Goal: Task Accomplishment & Management: Use online tool/utility

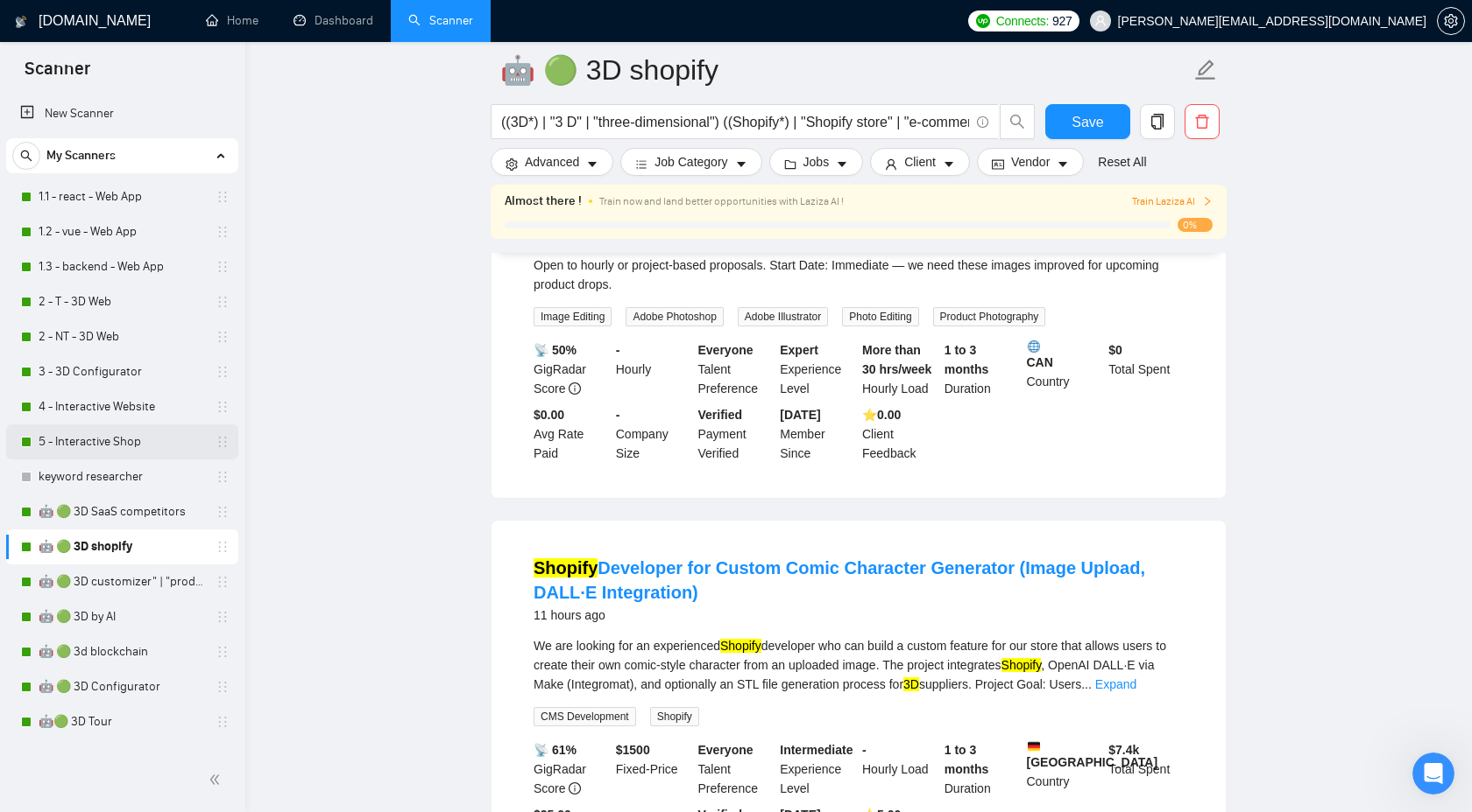
click at [152, 437] on link "5 - Interactive Shop" at bounding box center [122, 442] width 167 height 35
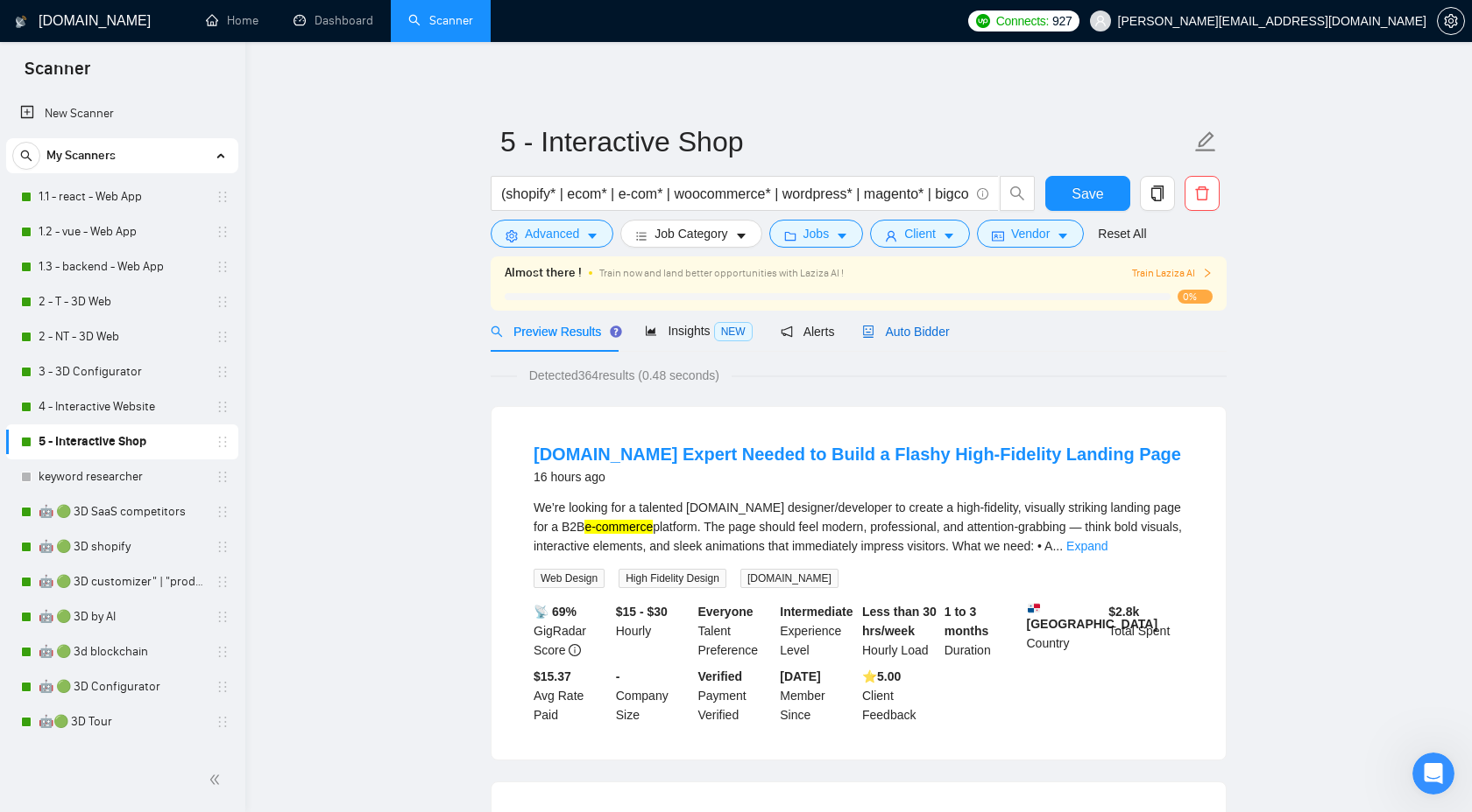
click at [889, 330] on span "Auto Bidder" at bounding box center [905, 331] width 87 height 14
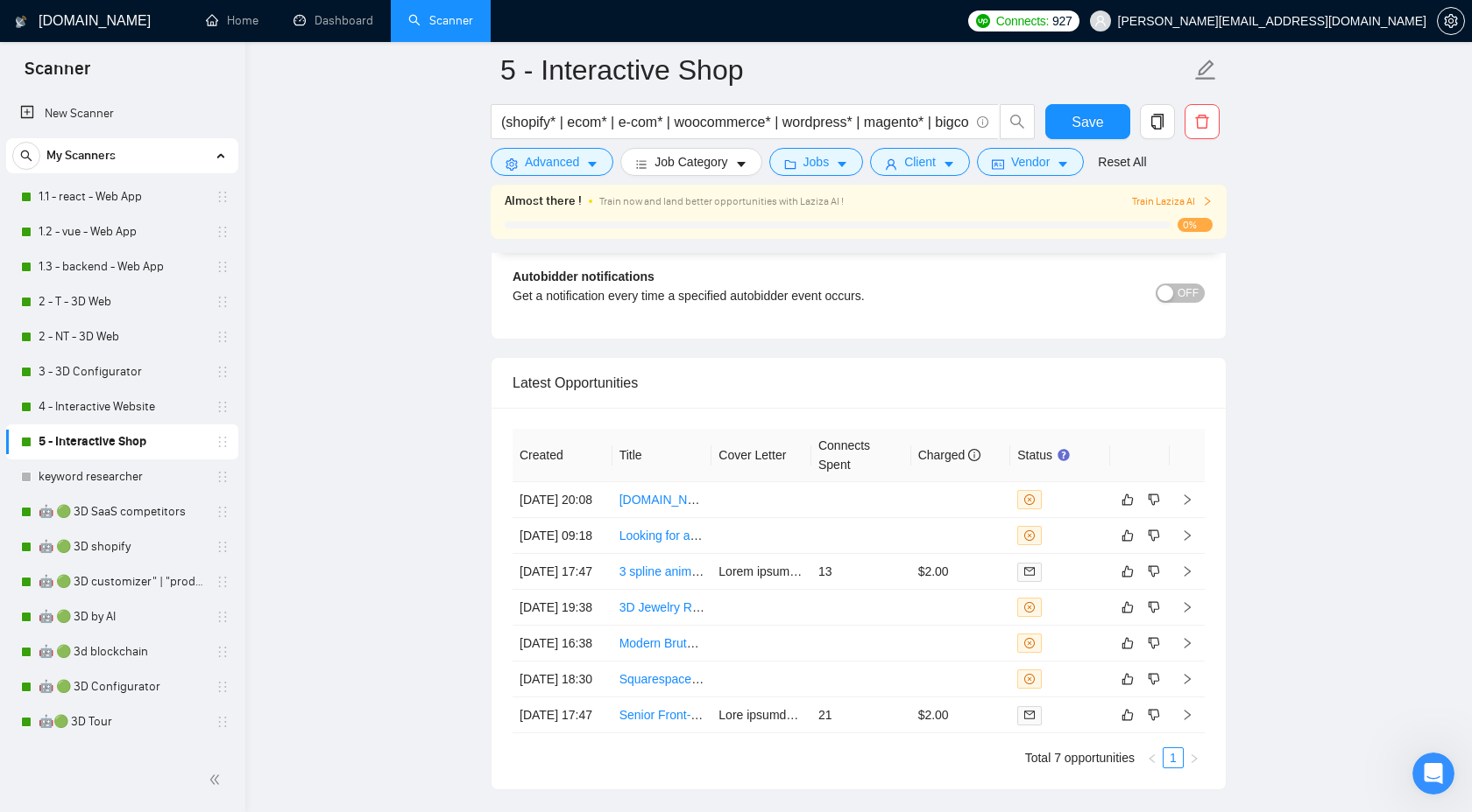
scroll to position [4555, 0]
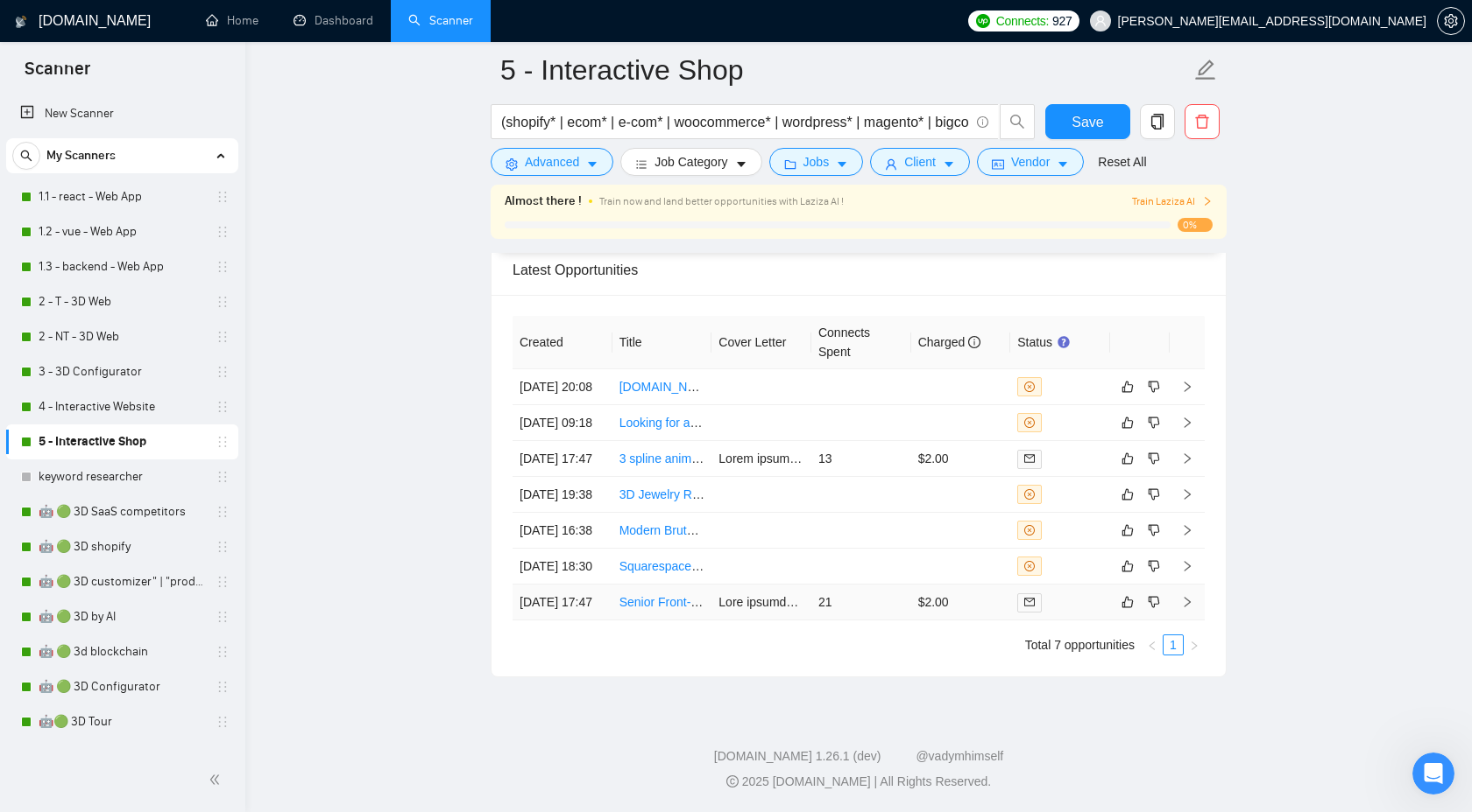
click at [1191, 597] on icon "right" at bounding box center [1186, 602] width 12 height 12
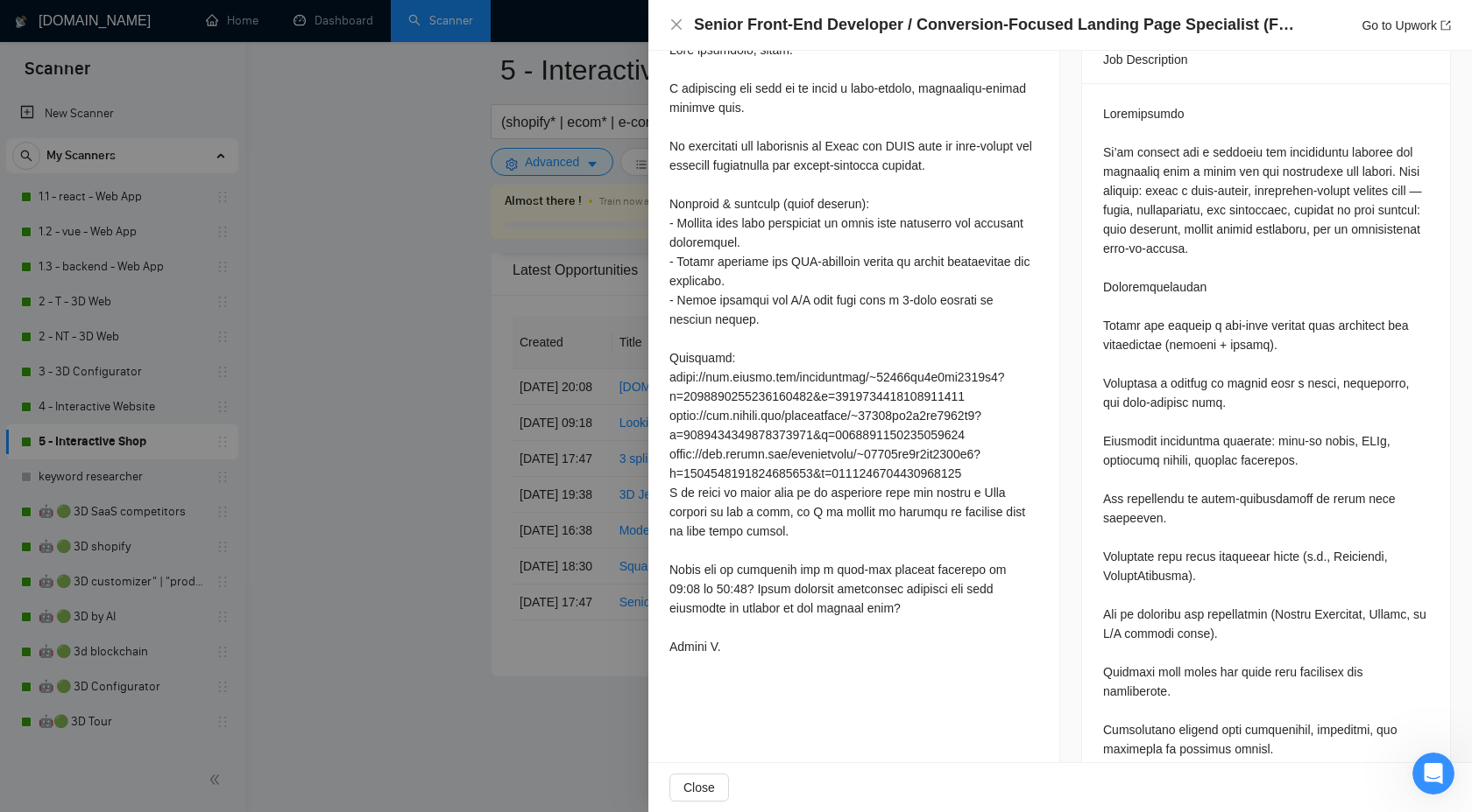
scroll to position [725, 0]
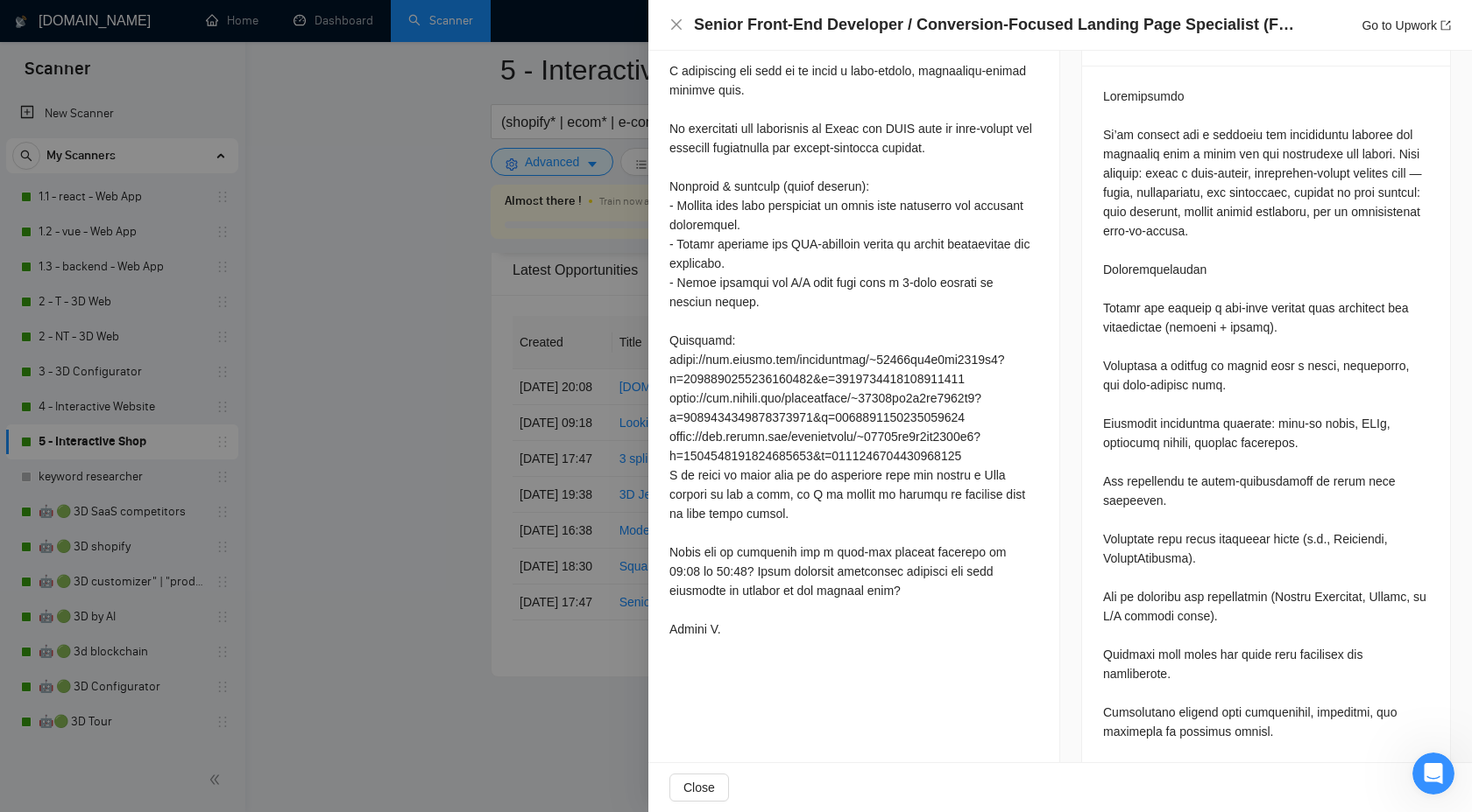
click at [633, 358] on div at bounding box center [736, 406] width 1472 height 812
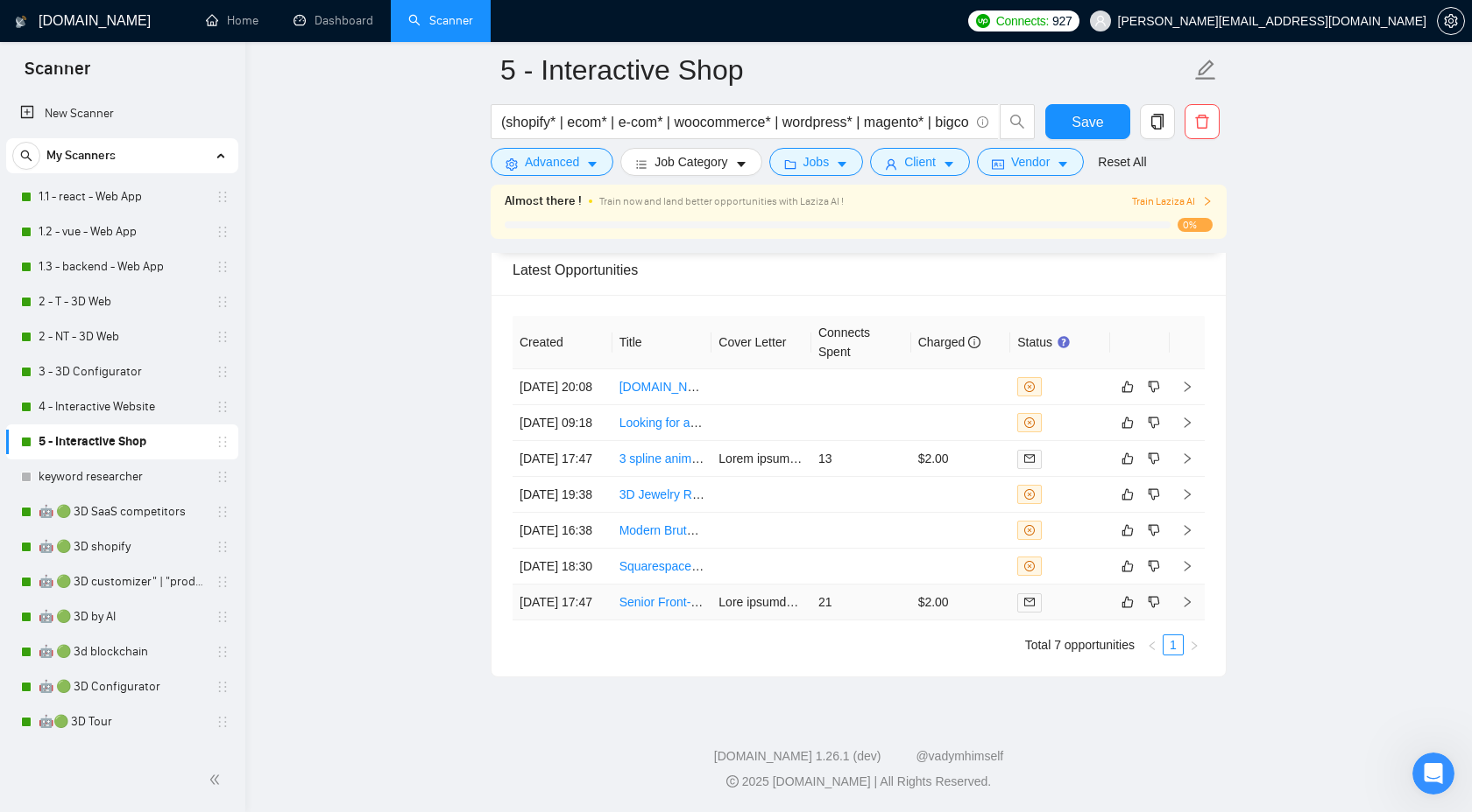
click at [1197, 590] on td at bounding box center [1187, 602] width 35 height 36
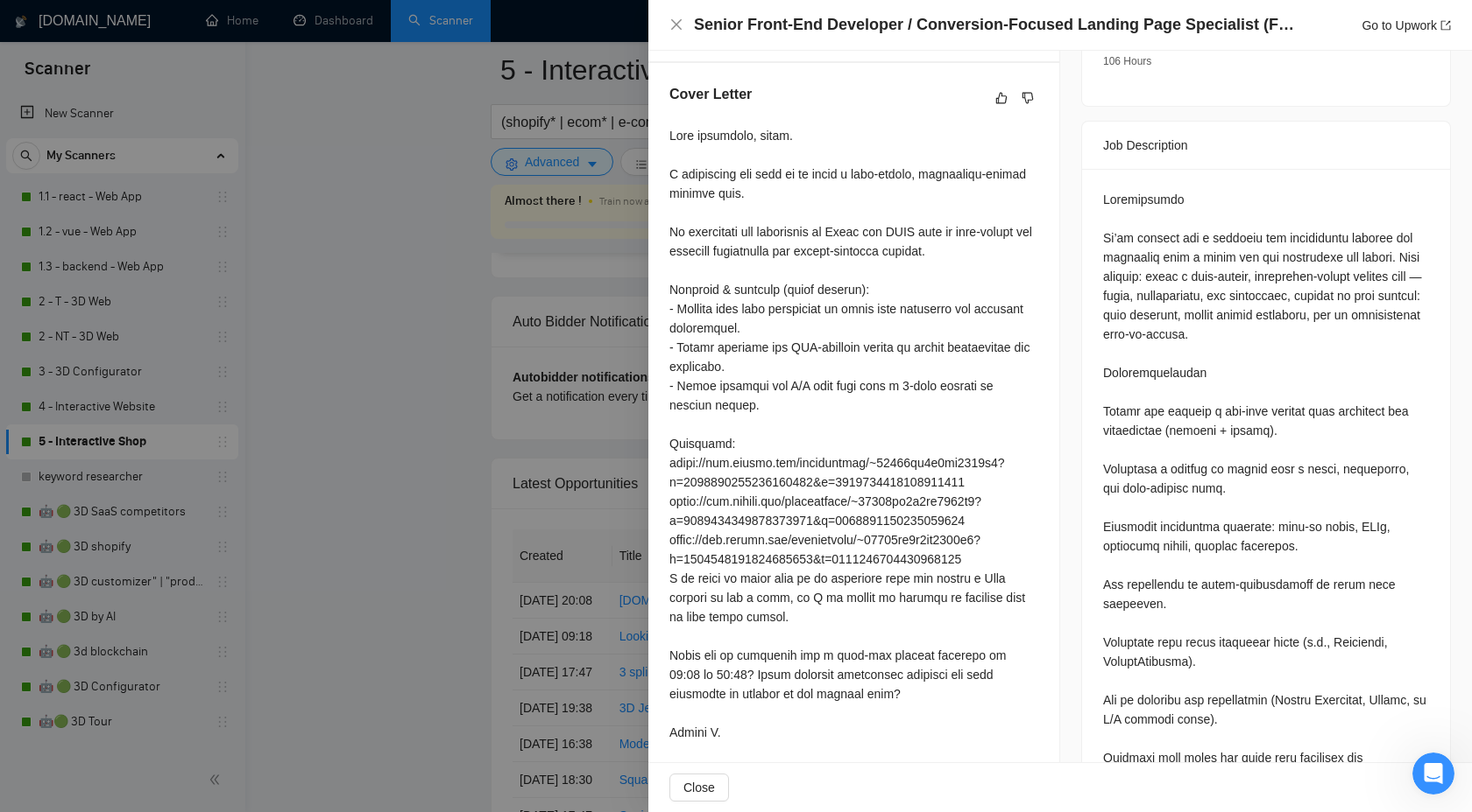
scroll to position [630, 0]
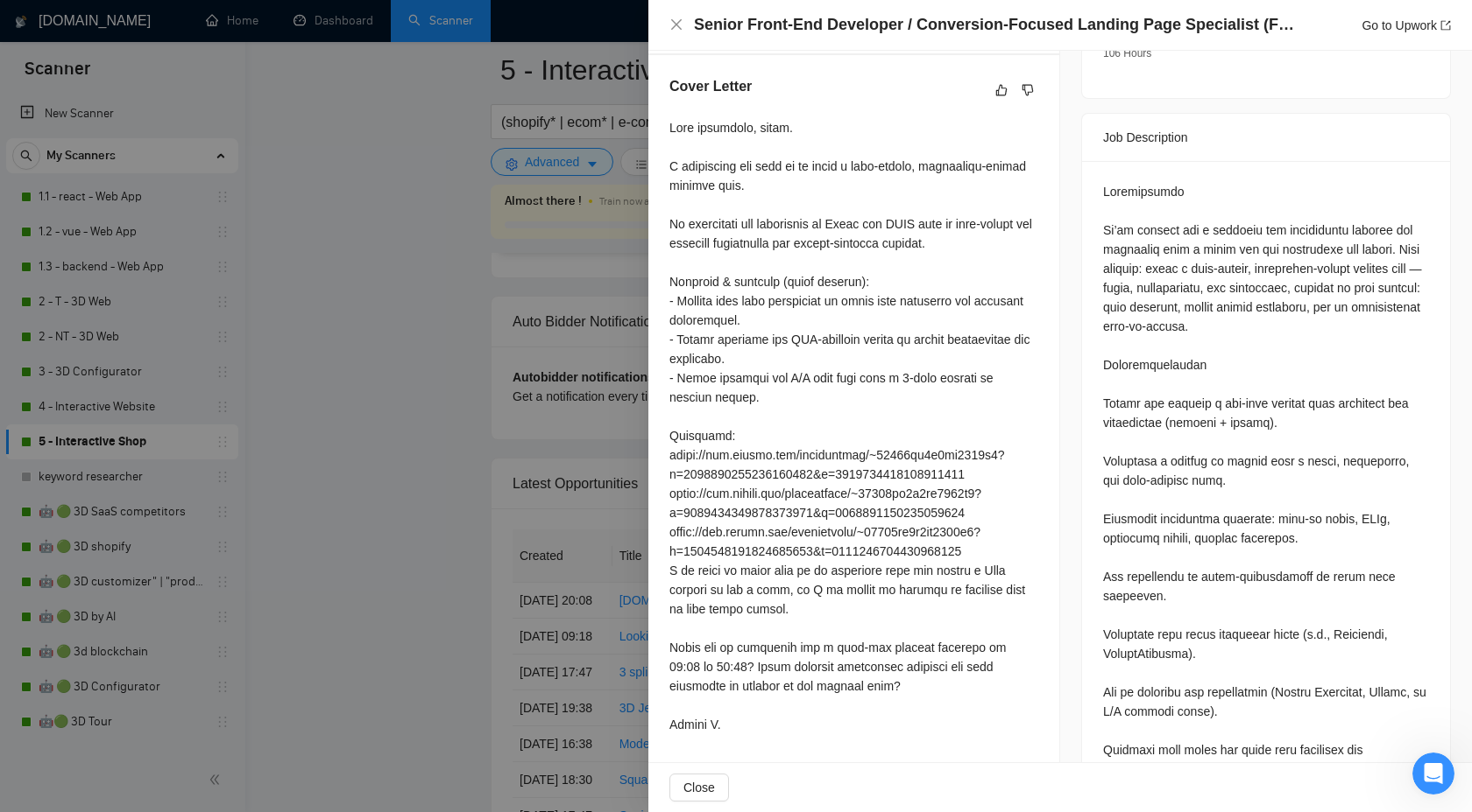
click at [546, 521] on div at bounding box center [736, 406] width 1472 height 812
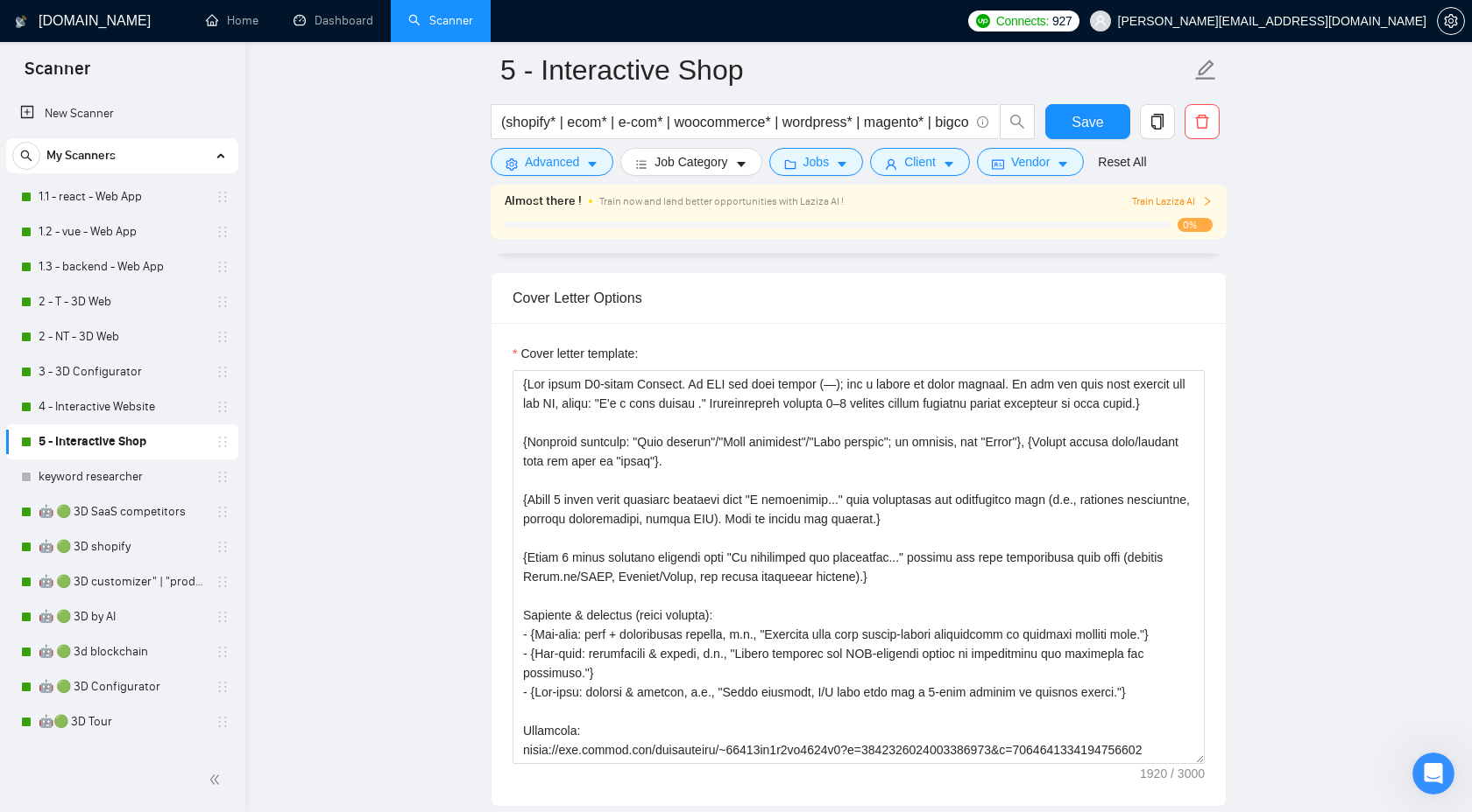
scroll to position [1951, 0]
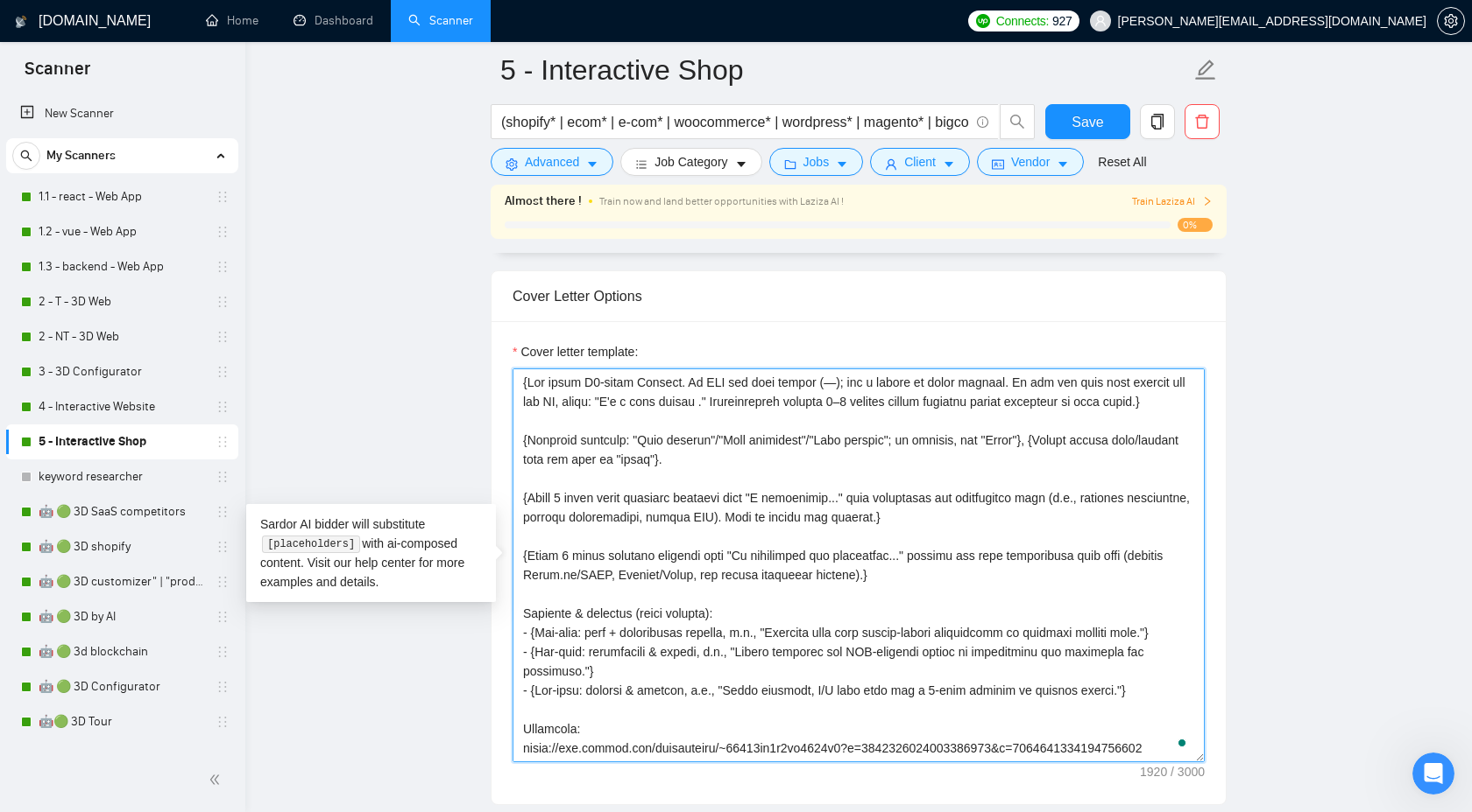
drag, startPoint x: 719, startPoint y: 631, endPoint x: 646, endPoint y: 630, distance: 73.0
click at [646, 631] on textarea "Cover letter template:" at bounding box center [858, 565] width 692 height 394
type textarea "{Lor ipsum D3-sitam Consect. Ad ELI sed doei tempor (—); inc u labore et dolor …"
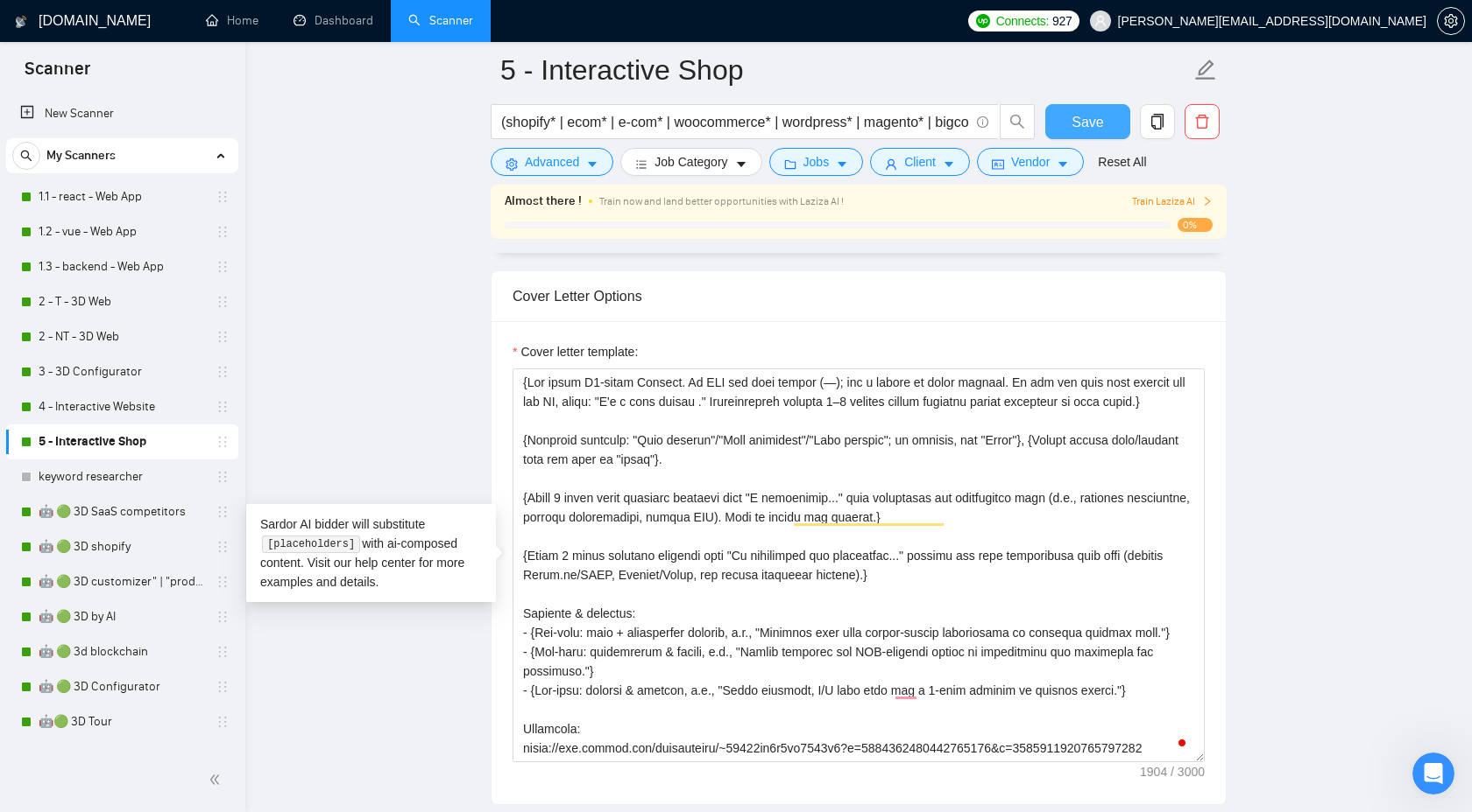
click at [1092, 115] on span "Save" at bounding box center [1087, 122] width 31 height 22
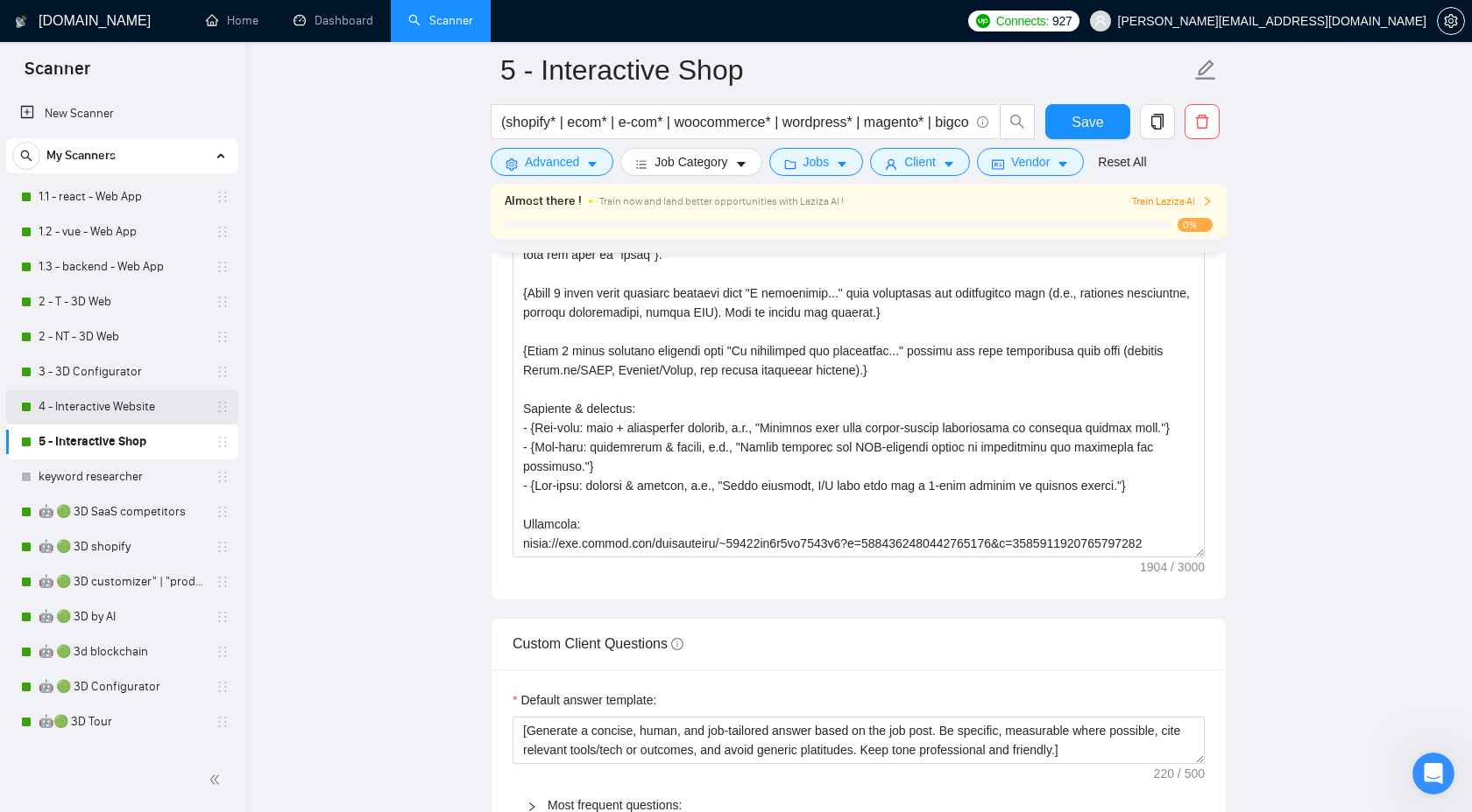
click at [76, 410] on link "4 - Interactive Website" at bounding box center [122, 407] width 167 height 35
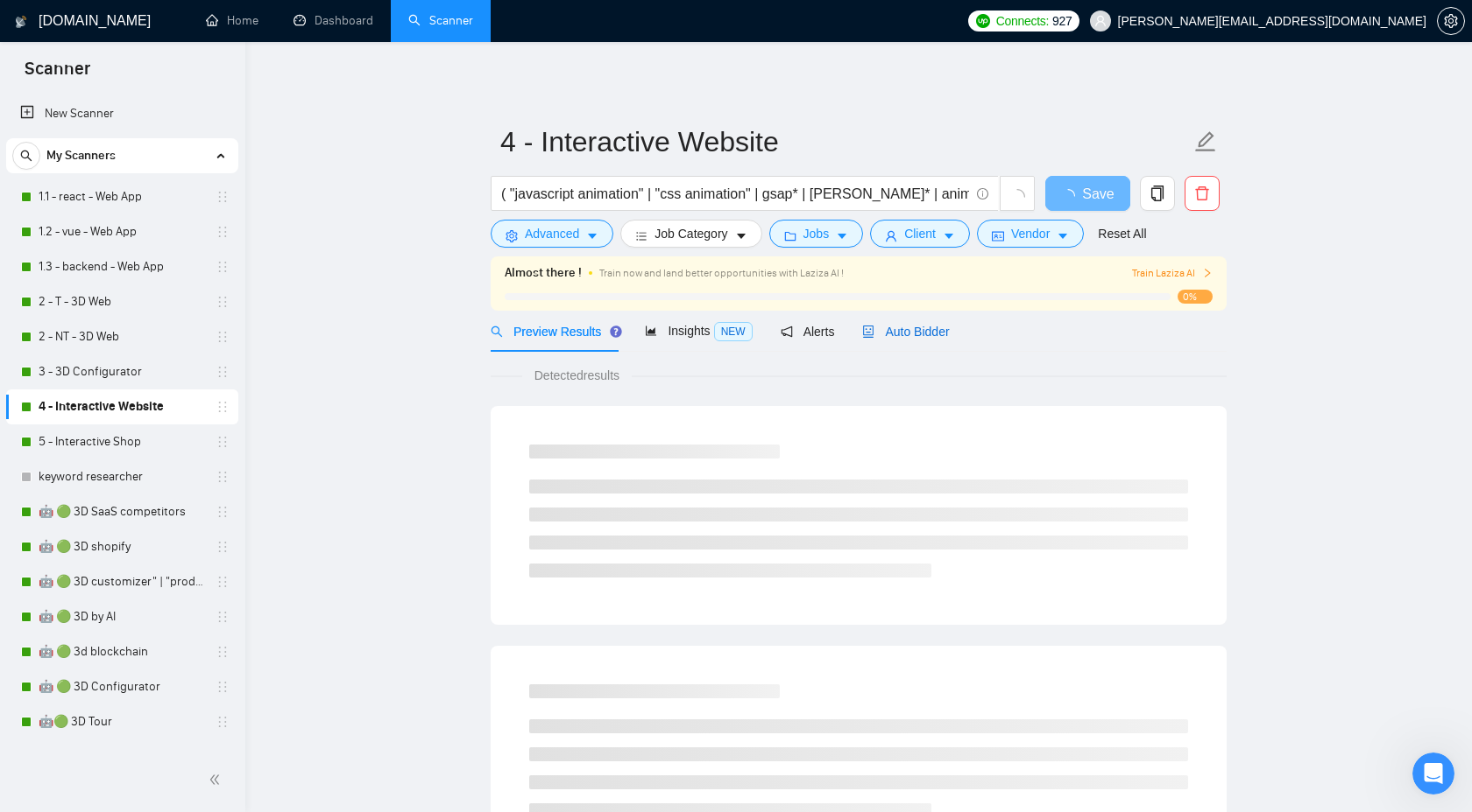
click at [886, 338] on span "Auto Bidder" at bounding box center [905, 331] width 87 height 14
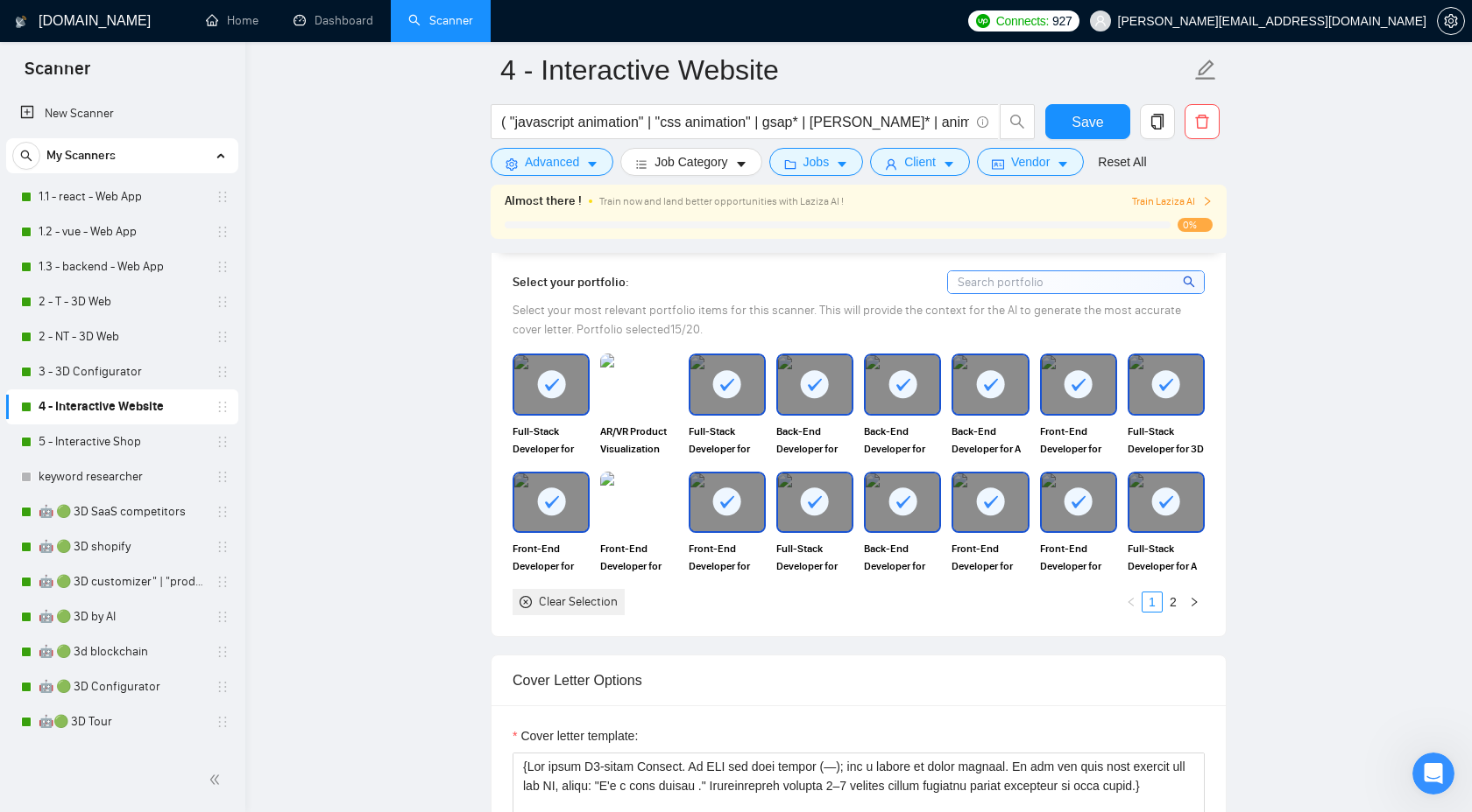
scroll to position [2008, 0]
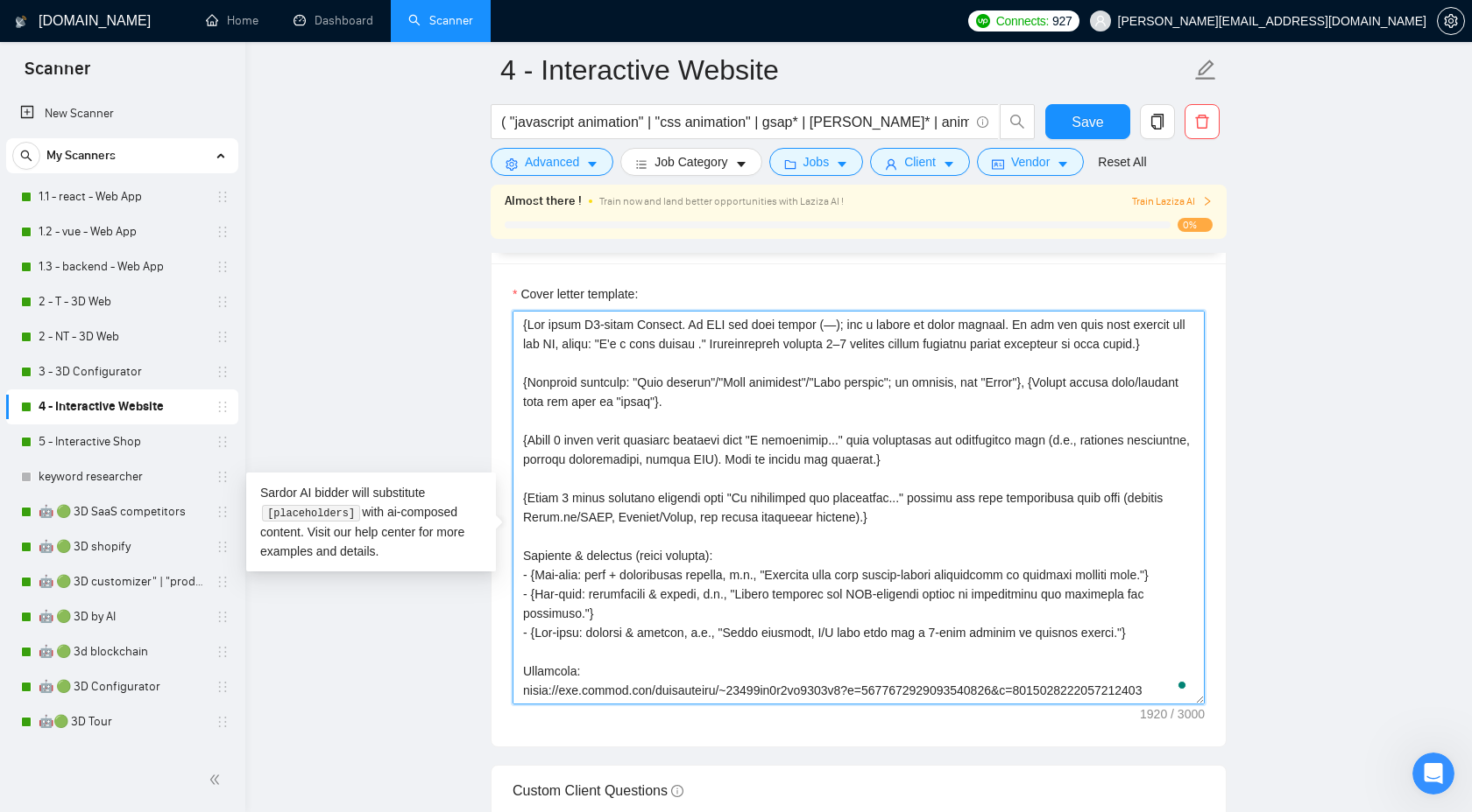
drag, startPoint x: 722, startPoint y: 606, endPoint x: 643, endPoint y: 608, distance: 79.0
click at [643, 608] on textarea "Cover letter template:" at bounding box center [858, 508] width 692 height 394
type textarea "{Lor ipsum D3-sitam Consect. Ad ELI sed doei tempor (—); inc u labore et dolor …"
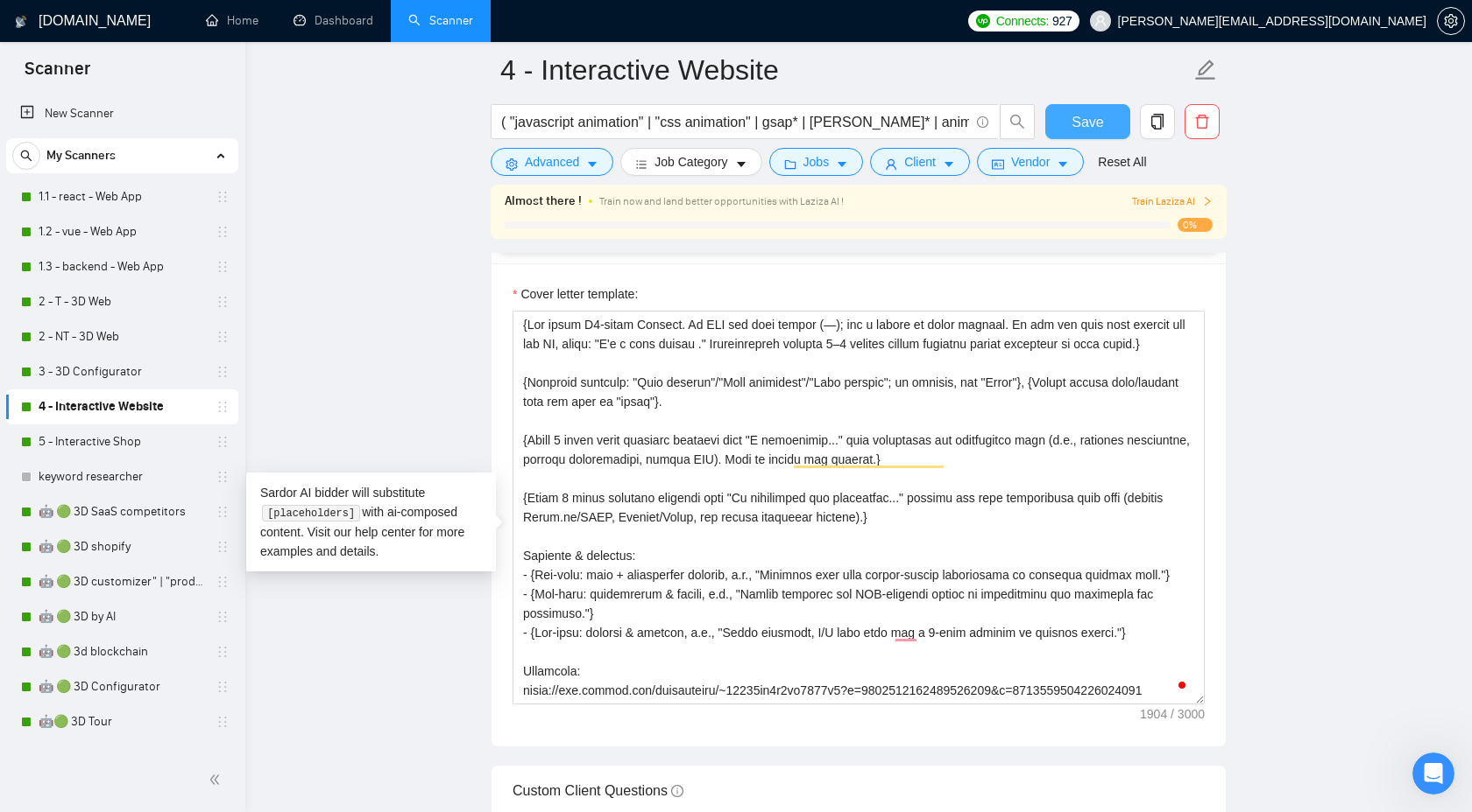
click at [1081, 129] on span "Save" at bounding box center [1087, 122] width 31 height 22
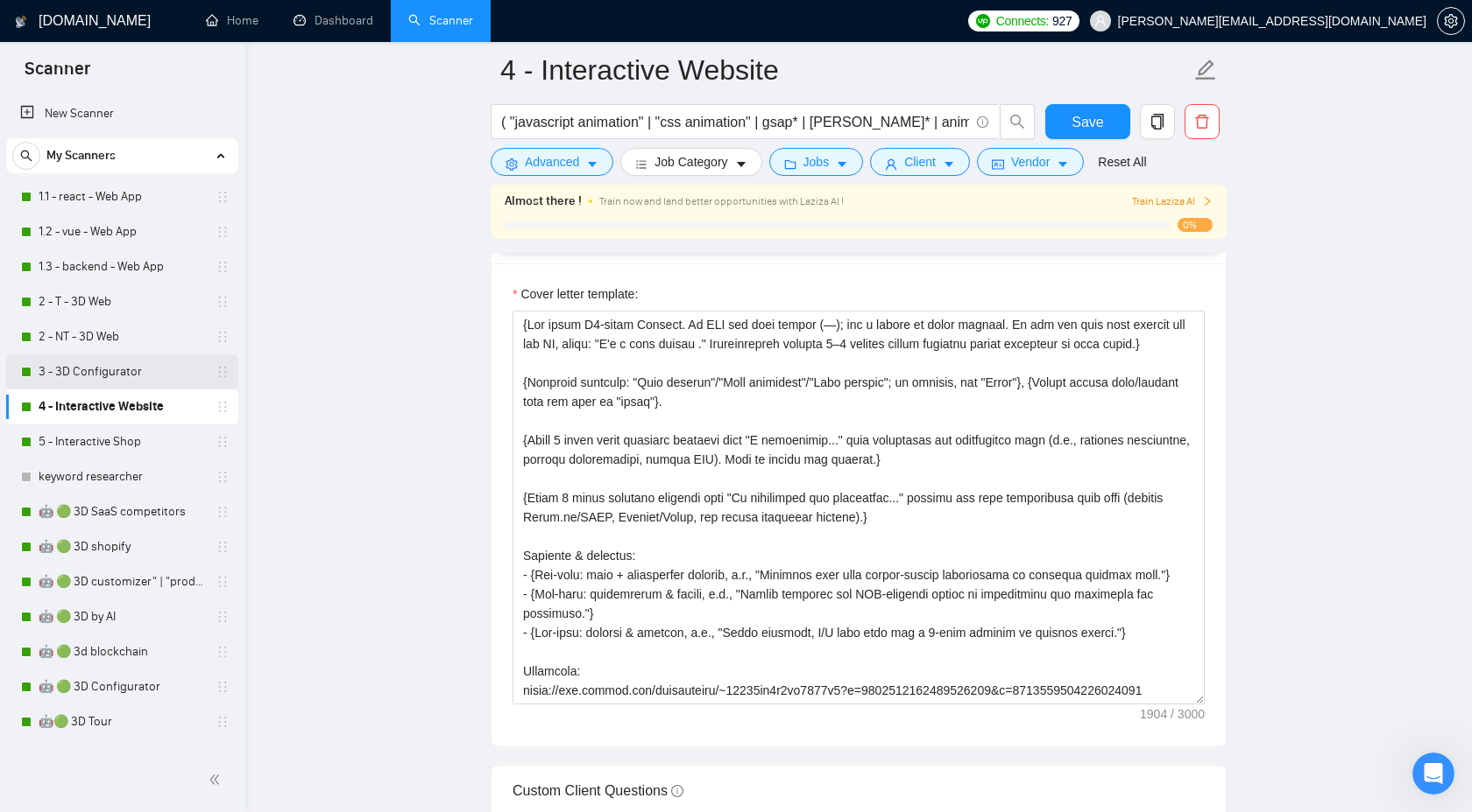
click at [115, 367] on link "3 - 3D Configurator" at bounding box center [122, 372] width 167 height 35
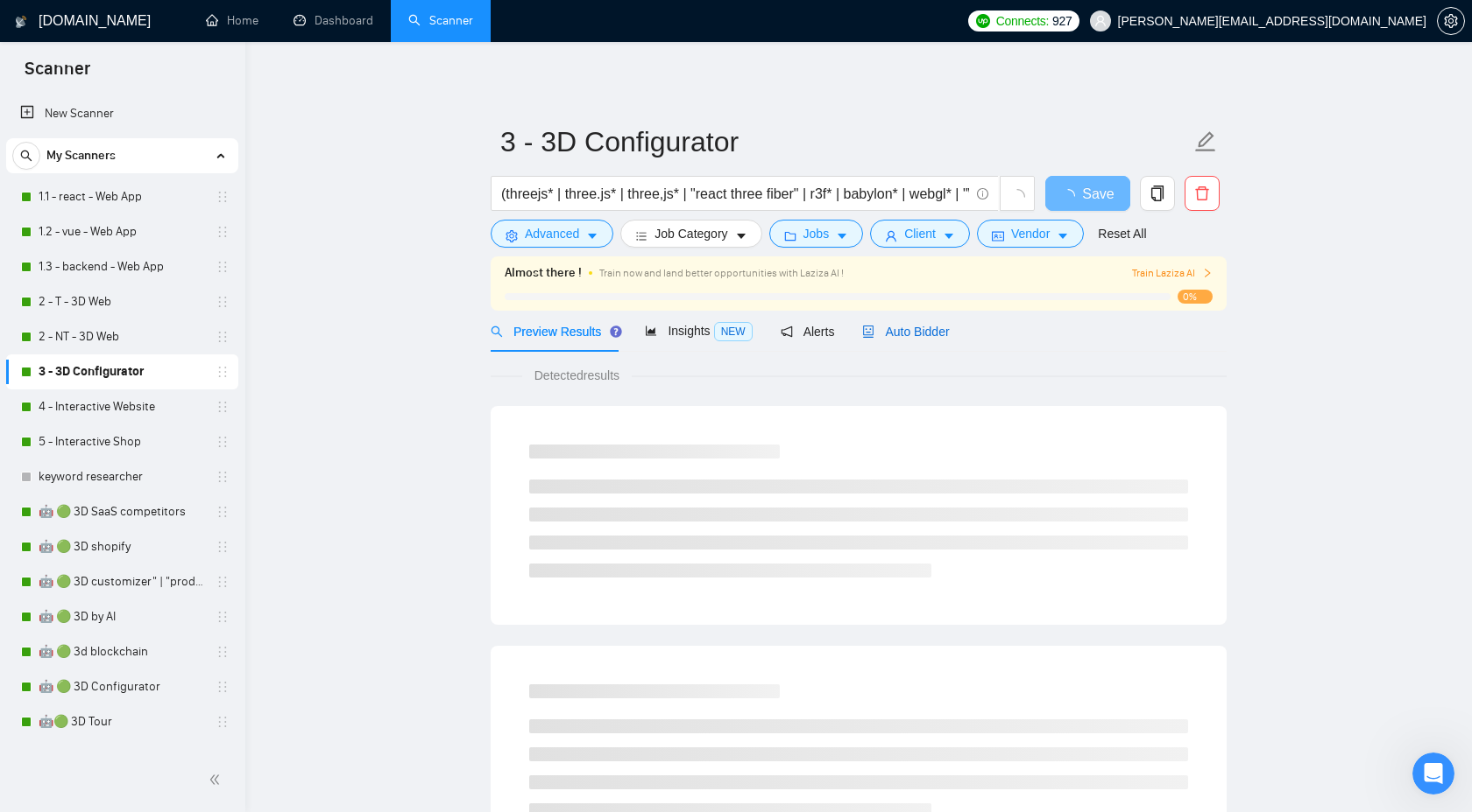
click at [915, 339] on div "Auto Bidder" at bounding box center [905, 331] width 87 height 19
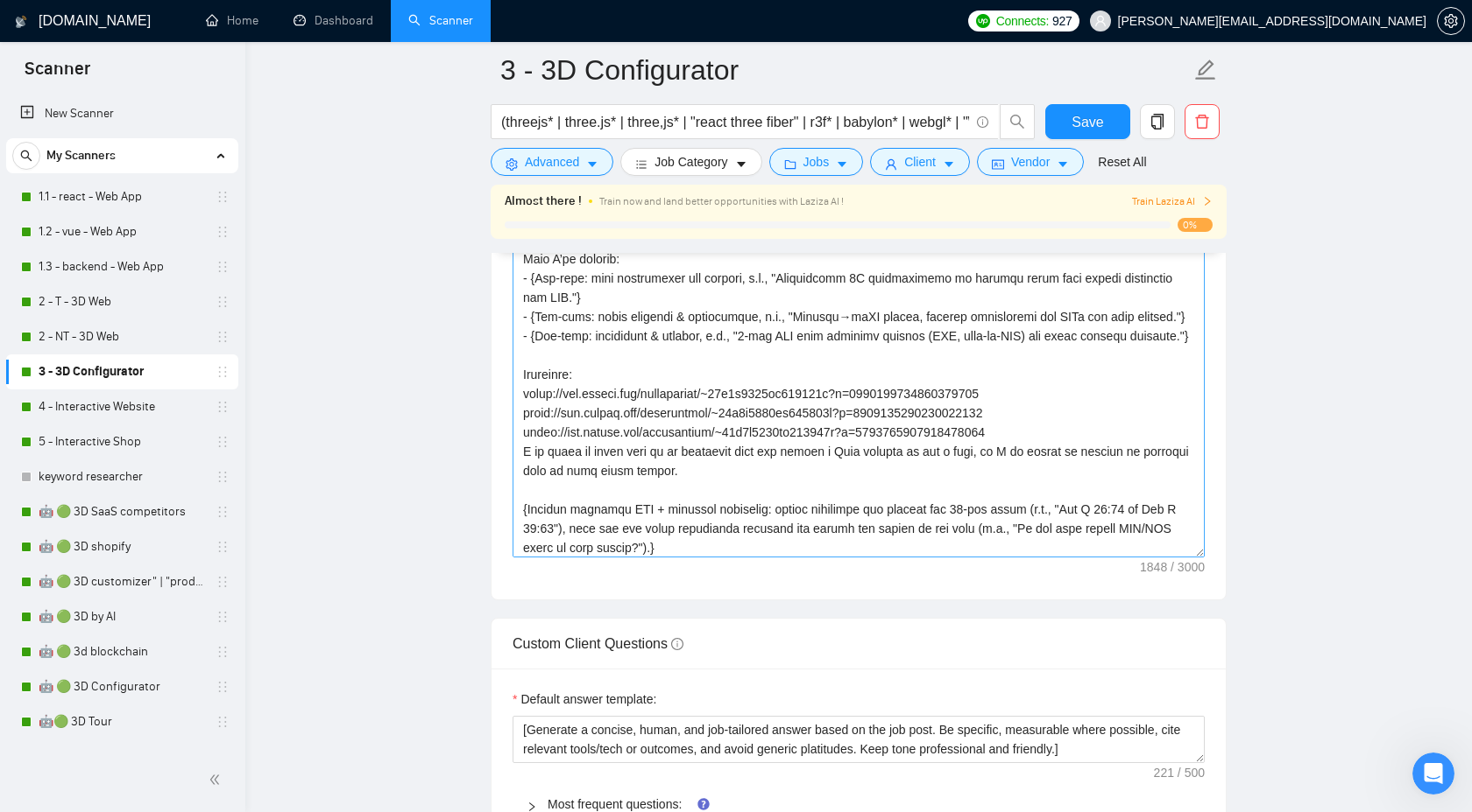
scroll to position [162, 0]
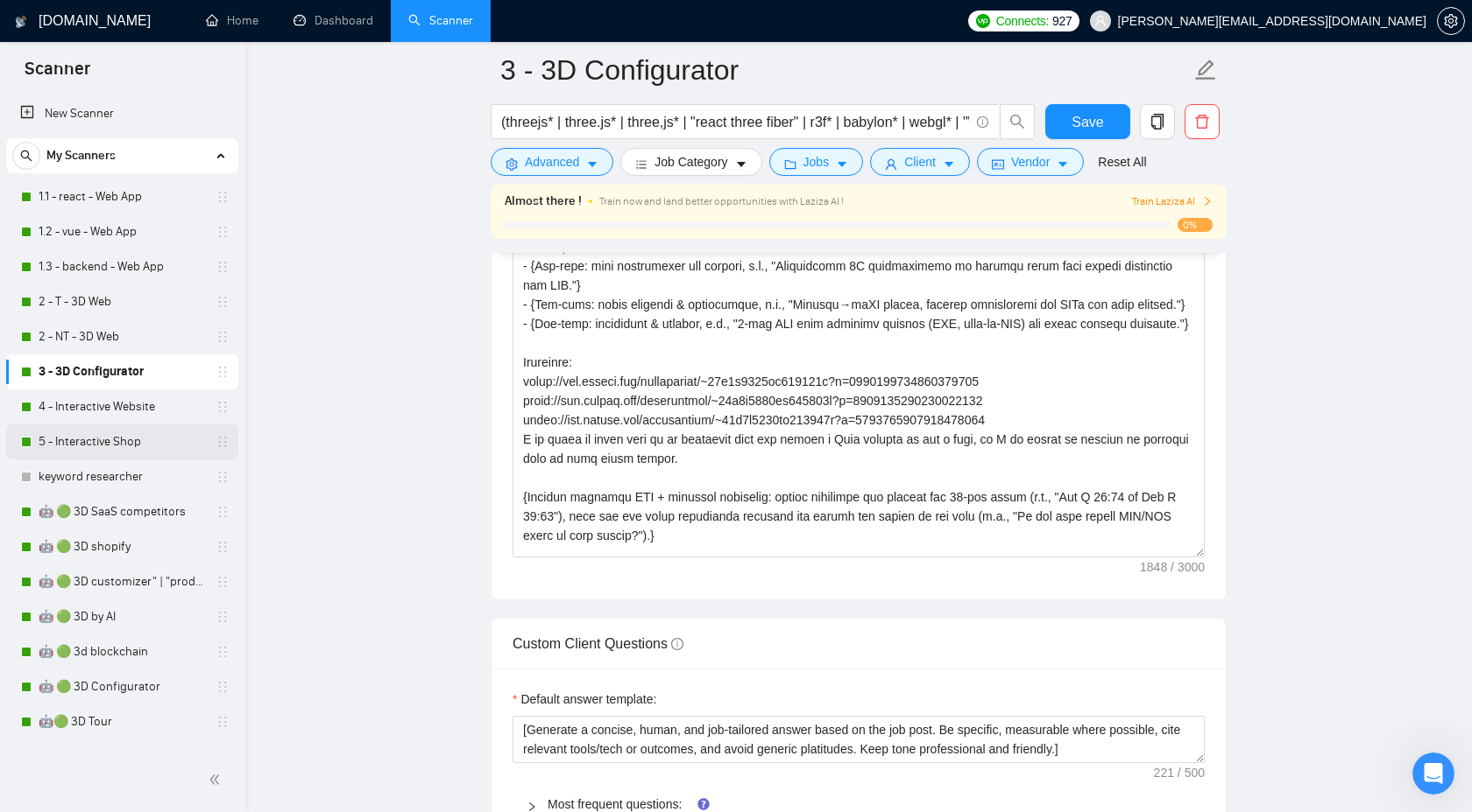
click at [96, 437] on link "5 - Interactive Shop" at bounding box center [122, 442] width 167 height 35
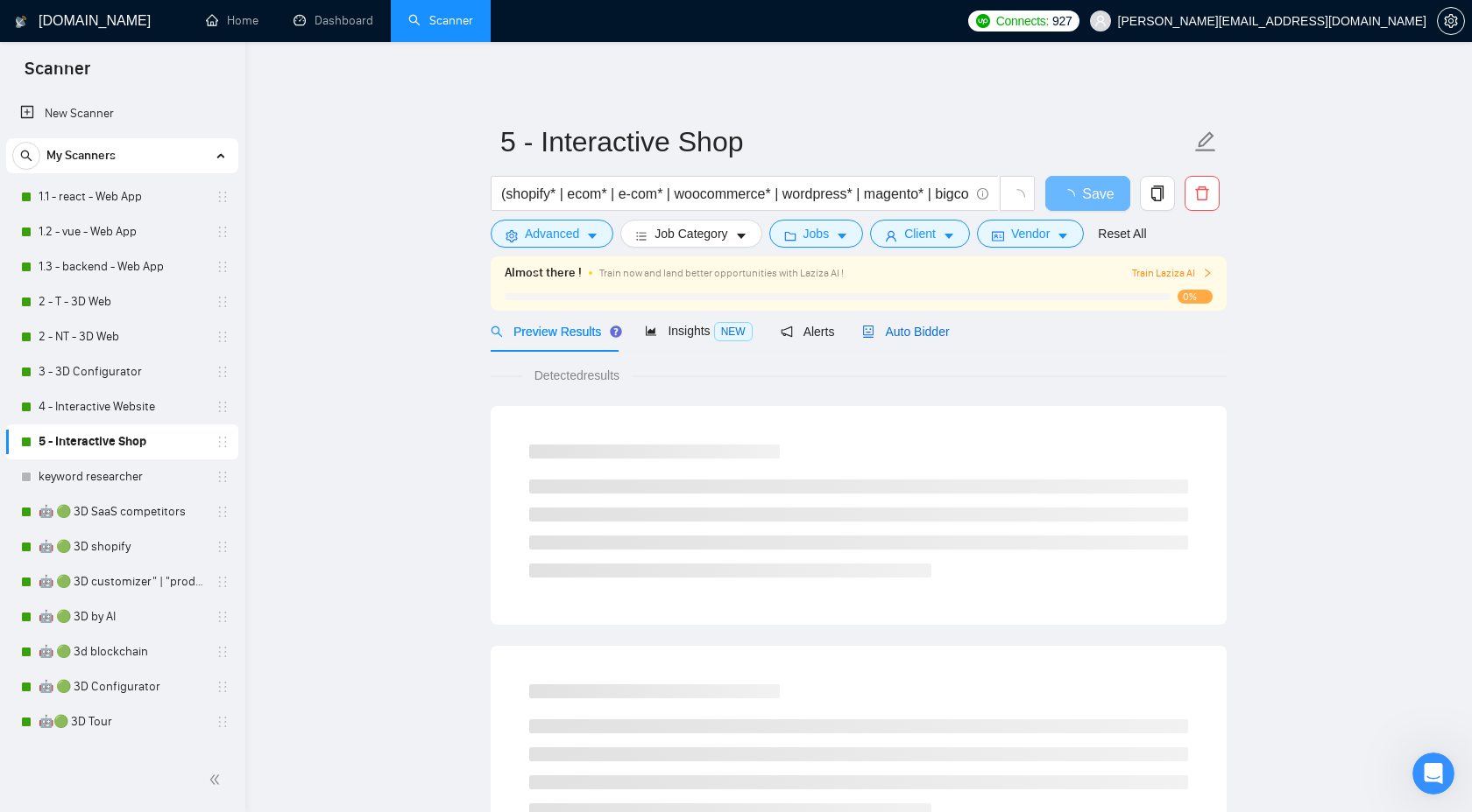
click at [921, 339] on div "Auto Bidder" at bounding box center [905, 331] width 87 height 19
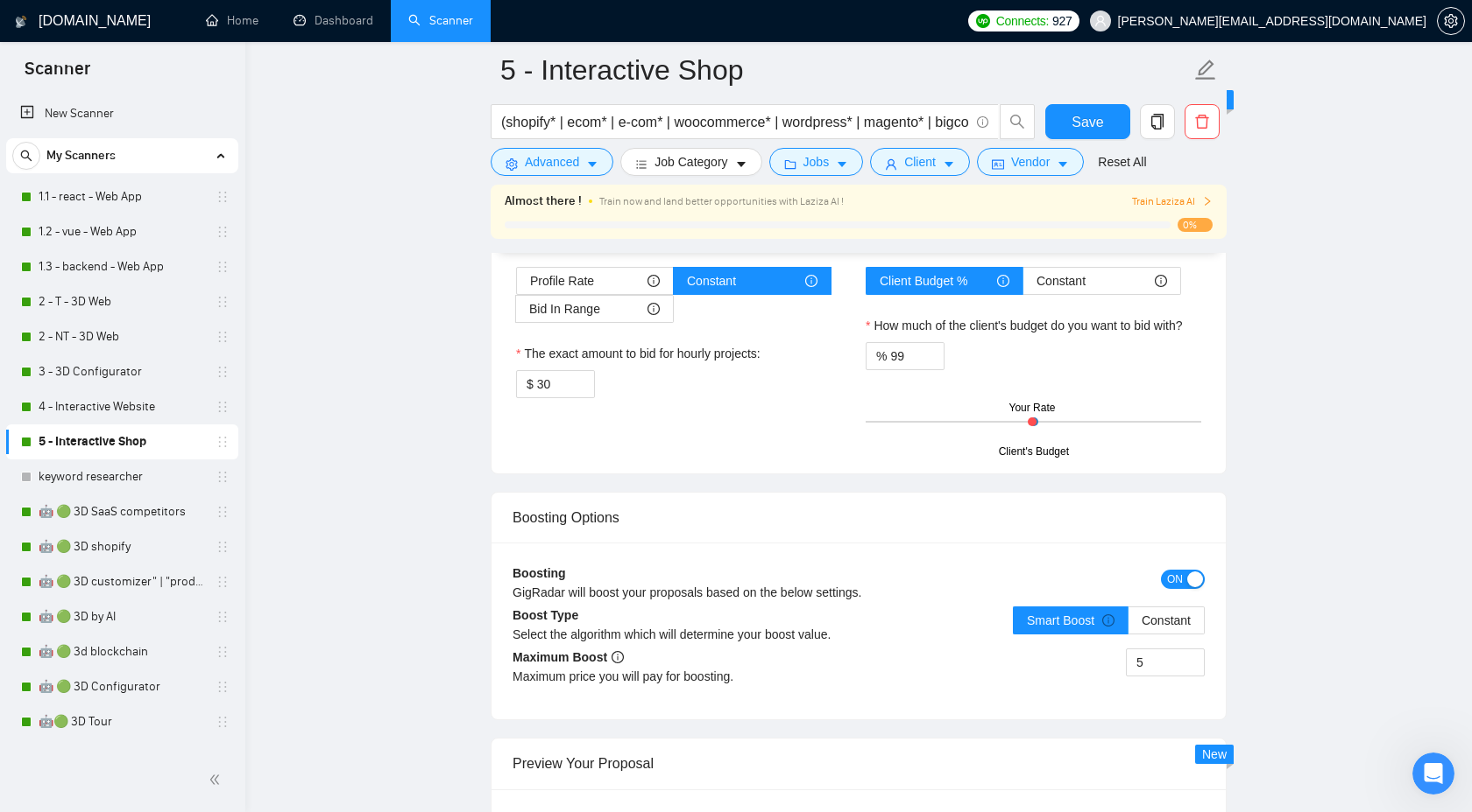
scroll to position [2976, 0]
